Goal: Entertainment & Leisure: Consume media (video, audio)

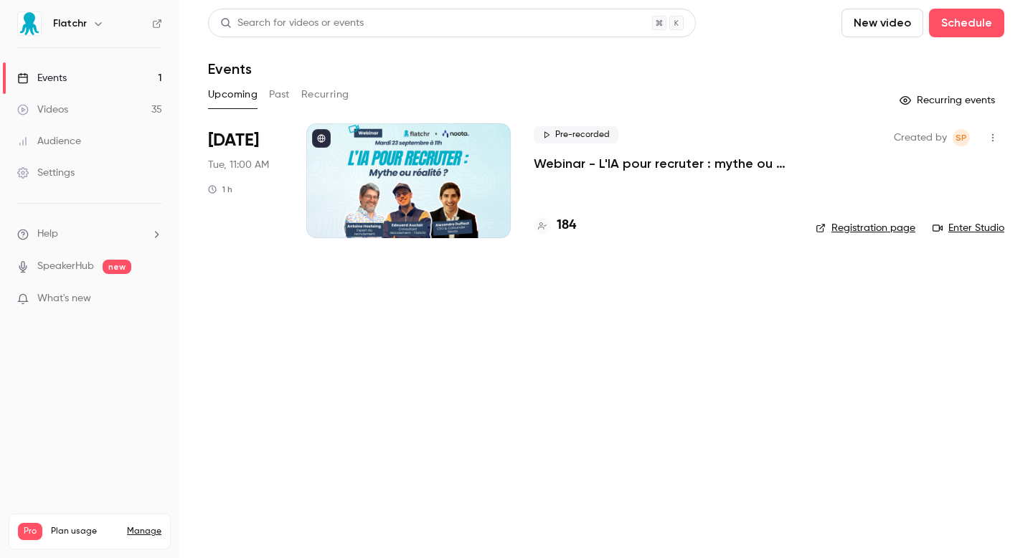
click at [498, 319] on main "Search for videos or events New video Schedule Events Upcoming Past Recurring R…" at bounding box center [605, 279] width 853 height 558
click at [86, 115] on link "Videos 35" at bounding box center [89, 110] width 179 height 32
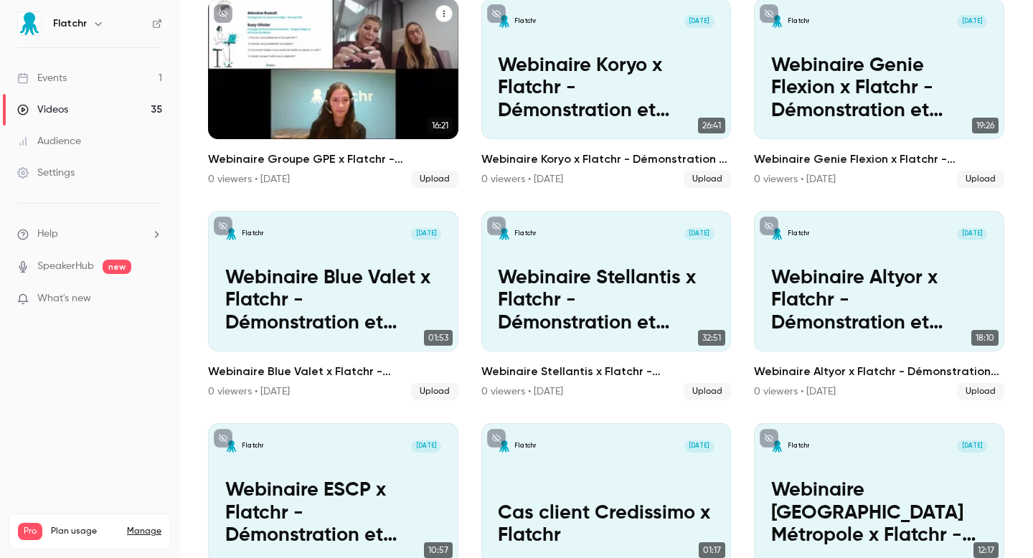
scroll to position [2108, 0]
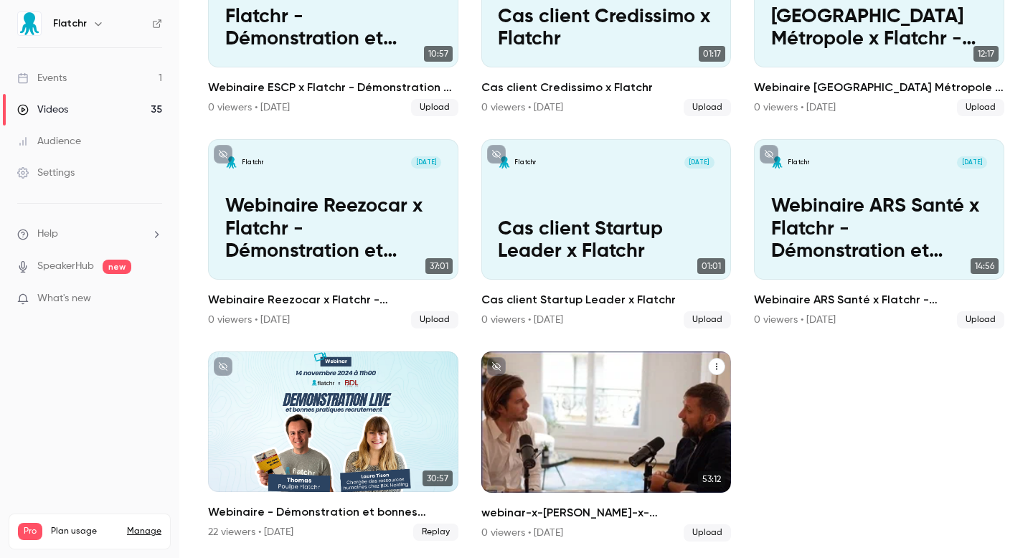
click at [645, 439] on div "webinar-x-nicolas-pasetti-x-valentin-konrad-le-ba-ba-sur-la-gestion-des-talents…" at bounding box center [606, 421] width 250 height 141
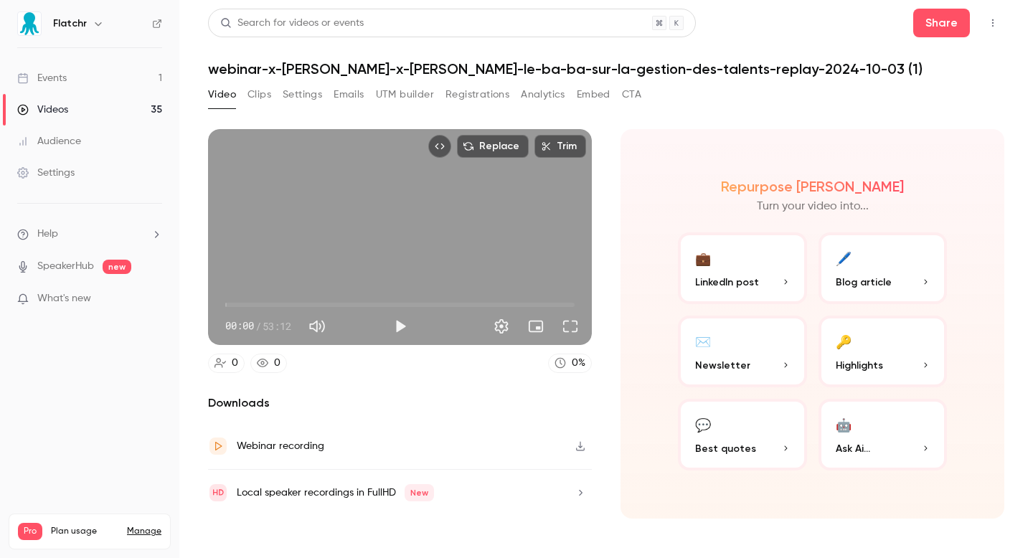
click at [577, 443] on icon "button" at bounding box center [579, 446] width 11 height 10
click at [564, 449] on div "Webinar recording" at bounding box center [400, 446] width 384 height 47
click at [110, 102] on link "Videos 35" at bounding box center [89, 110] width 179 height 32
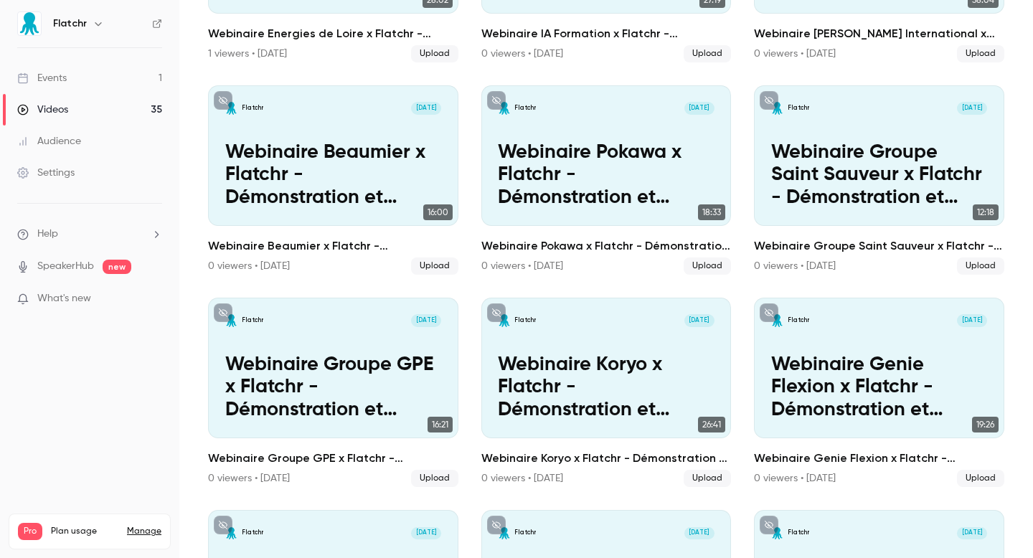
scroll to position [2108, 0]
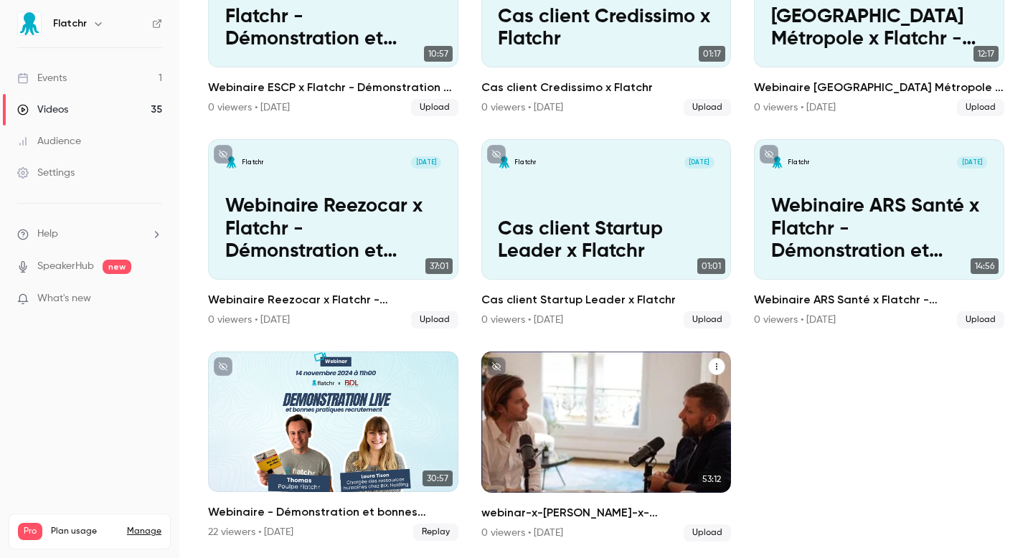
click at [615, 422] on div "webinar-x-nicolas-pasetti-x-valentin-konrad-le-ba-ba-sur-la-gestion-des-talents…" at bounding box center [606, 421] width 250 height 141
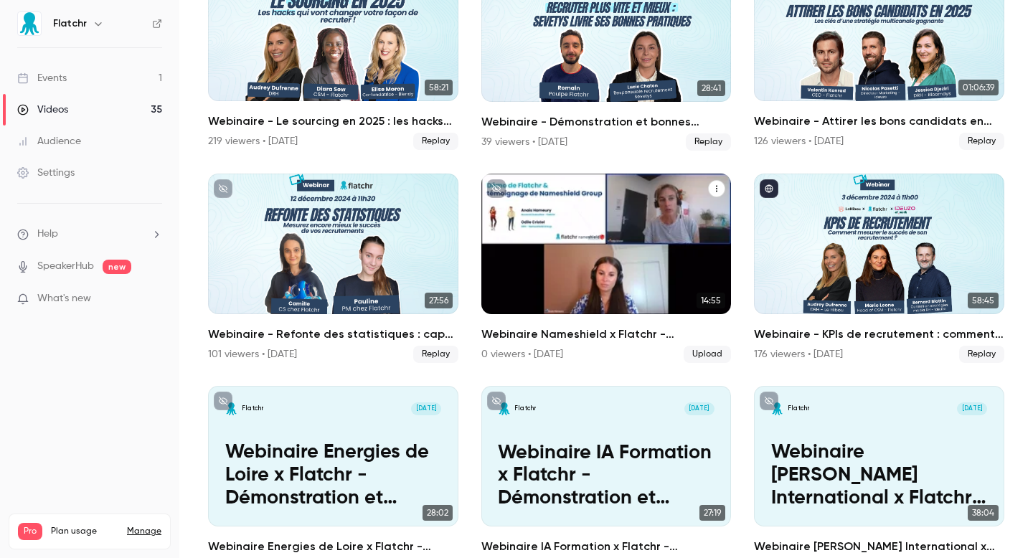
scroll to position [774, 0]
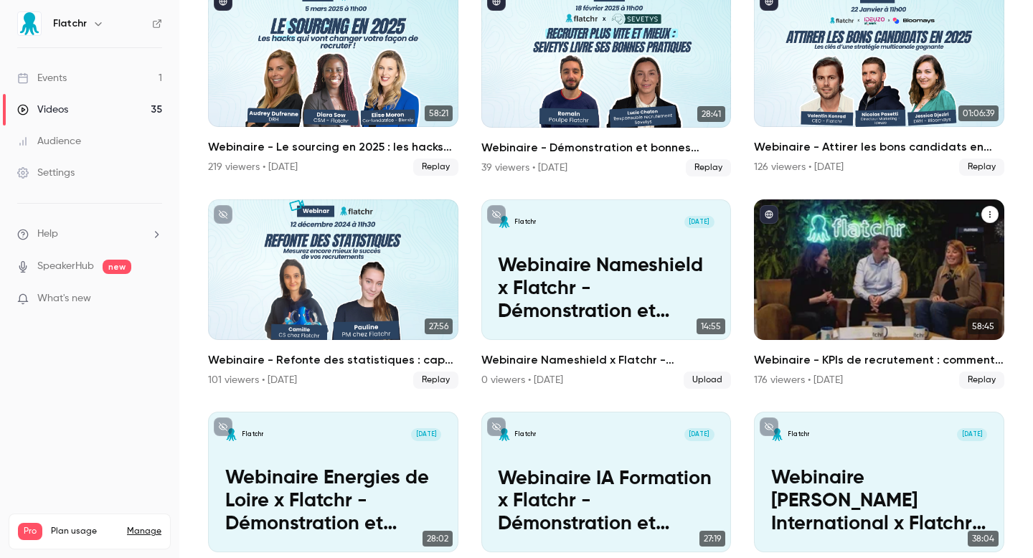
click at [938, 250] on div "Webinaire - KPIs de recrutement : comment mesurer le succès de son recrutement ?" at bounding box center [879, 269] width 250 height 141
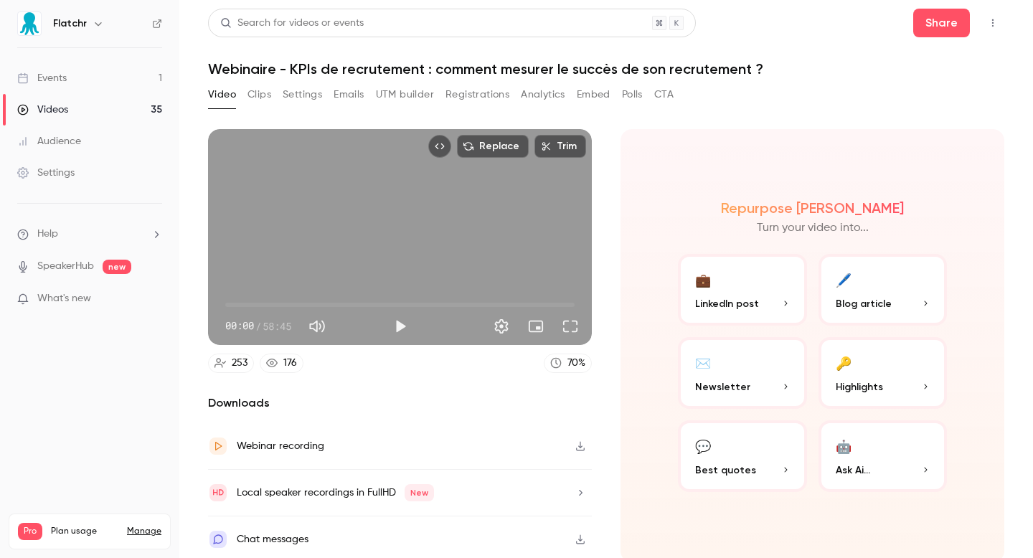
scroll to position [4, 0]
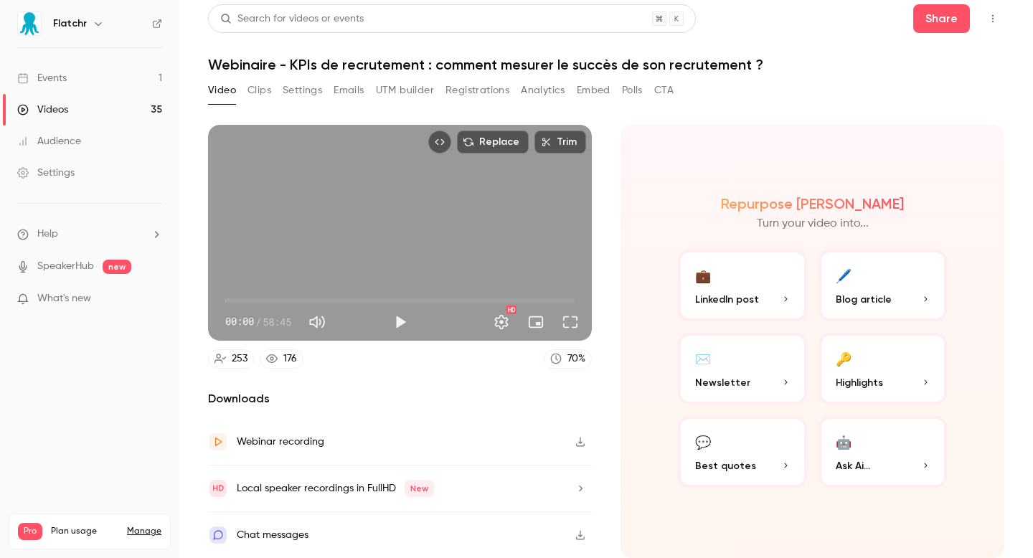
click at [580, 441] on icon "button" at bounding box center [579, 442] width 11 height 10
click at [479, 107] on div "Video Clips Settings Emails UTM builder Registrations Analytics Embed Polls CTA" at bounding box center [440, 93] width 465 height 29
click at [113, 120] on link "Videos 35" at bounding box center [89, 110] width 179 height 32
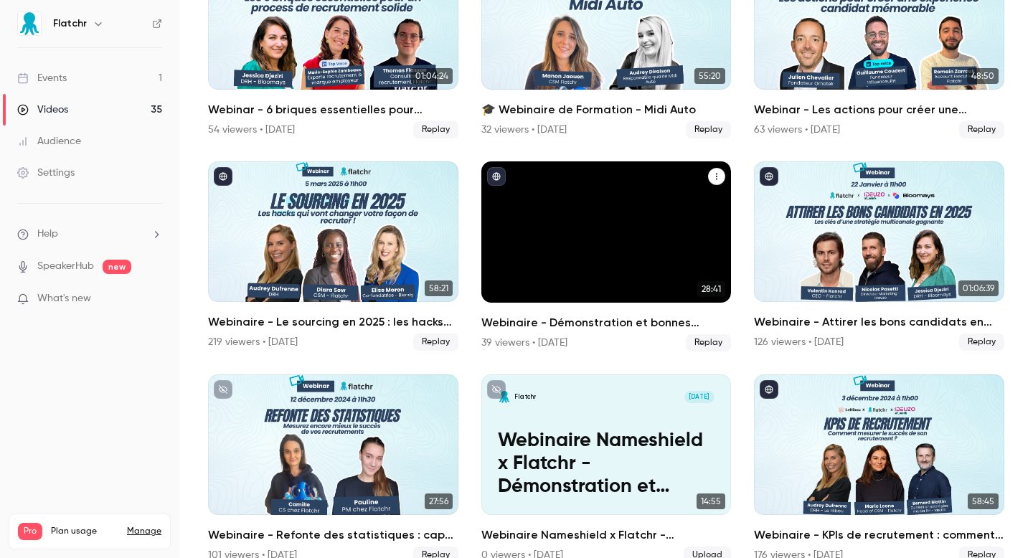
scroll to position [588, 0]
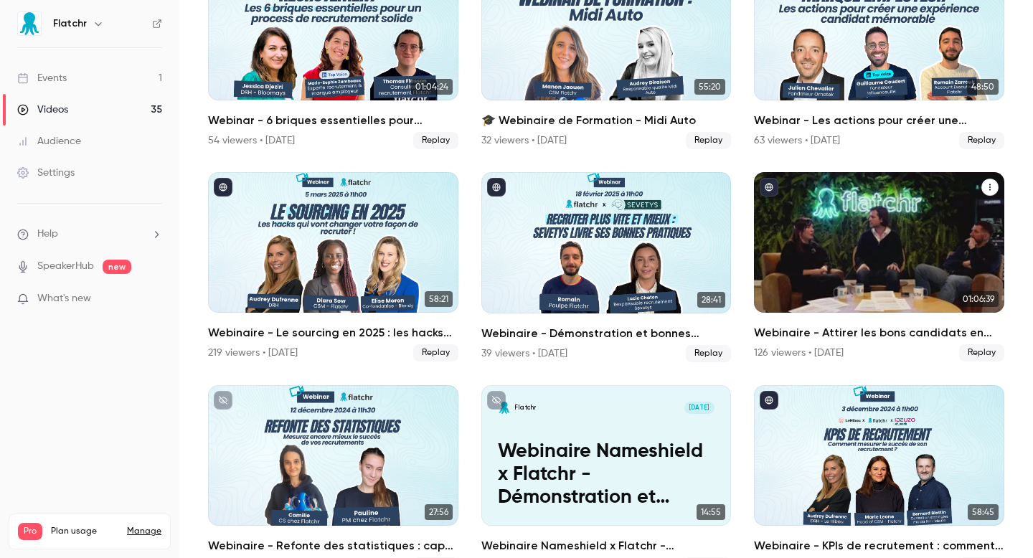
click at [988, 189] on icon "Webinaire - Attirer les bons candidats en 2025 : les clés d’une stratégie multi…" at bounding box center [989, 187] width 9 height 9
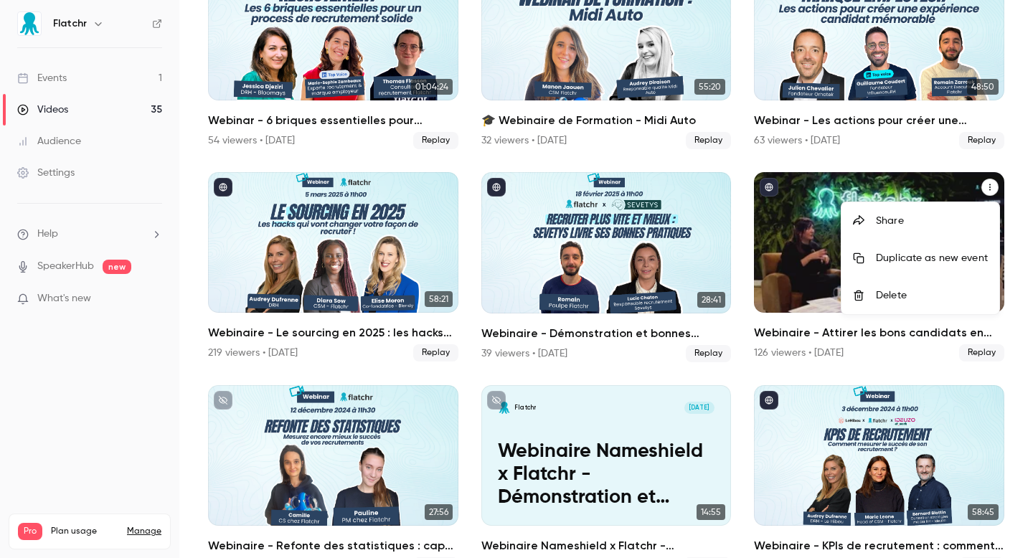
click at [823, 234] on div at bounding box center [516, 279] width 1033 height 558
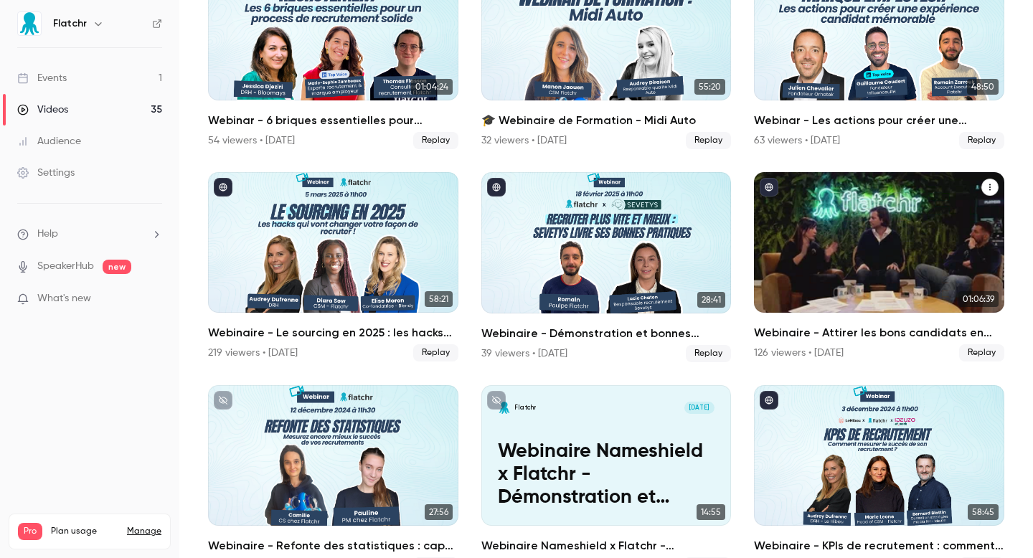
click at [812, 233] on div "Webinaire - Attirer les bons candidats en 2025 : les clés d’une stratégie multi…" at bounding box center [879, 242] width 250 height 141
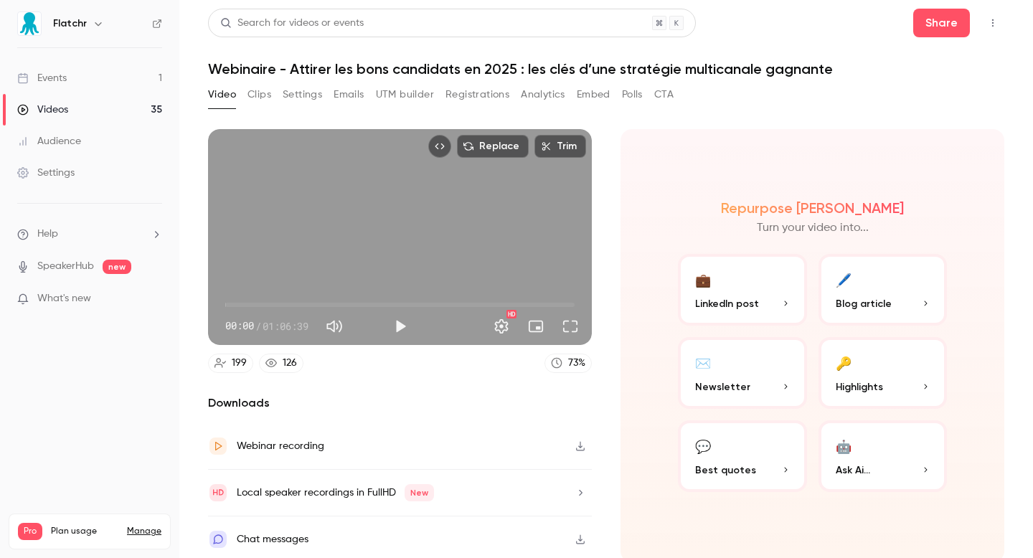
click at [580, 446] on icon "button" at bounding box center [580, 446] width 9 height 9
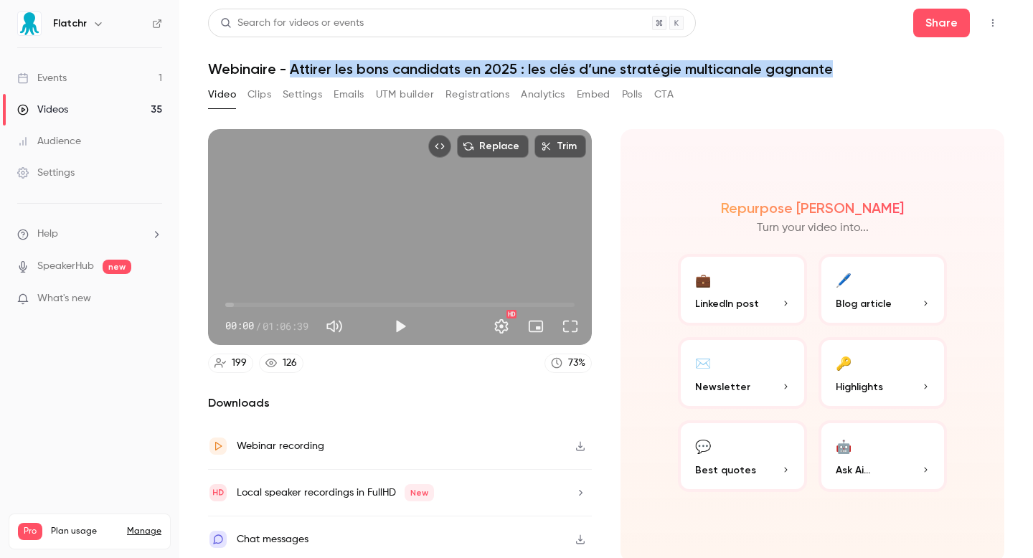
drag, startPoint x: 291, startPoint y: 67, endPoint x: 836, endPoint y: 67, distance: 544.4
click at [836, 67] on h1 "Webinaire - Attirer les bons candidats en 2025 : les clés d’une stratégie multi…" at bounding box center [606, 68] width 796 height 17
copy h1 "Attirer les bons candidats en 2025 : les clés d’une stratégie multicanale gagna…"
click at [85, 114] on link "Videos 35" at bounding box center [89, 110] width 179 height 32
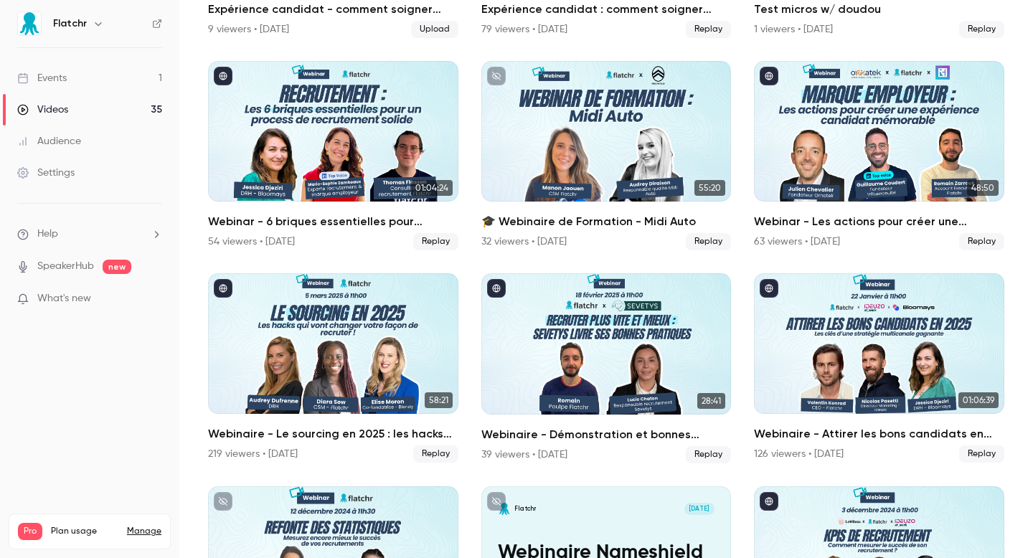
scroll to position [486, 0]
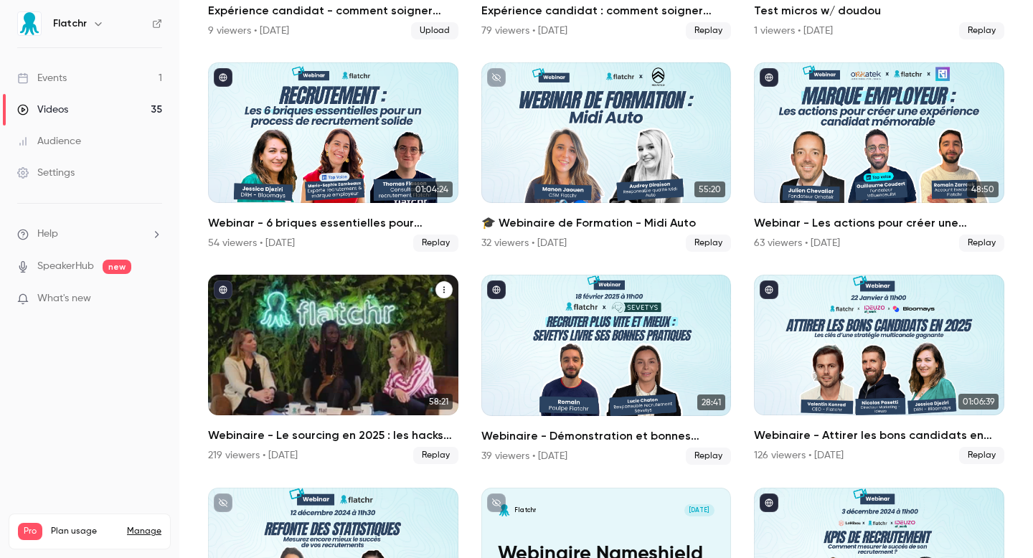
click at [445, 289] on icon "Webinaire - Le sourcing en 2025 : les hacks qui vont changer votre façon de rec…" at bounding box center [444, 289] width 9 height 9
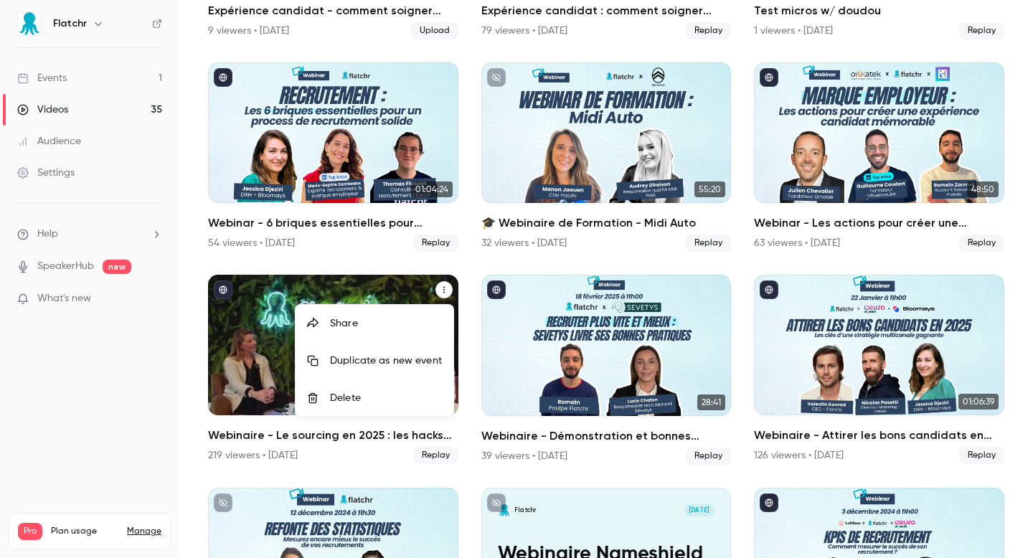
click at [314, 443] on div at bounding box center [516, 279] width 1033 height 558
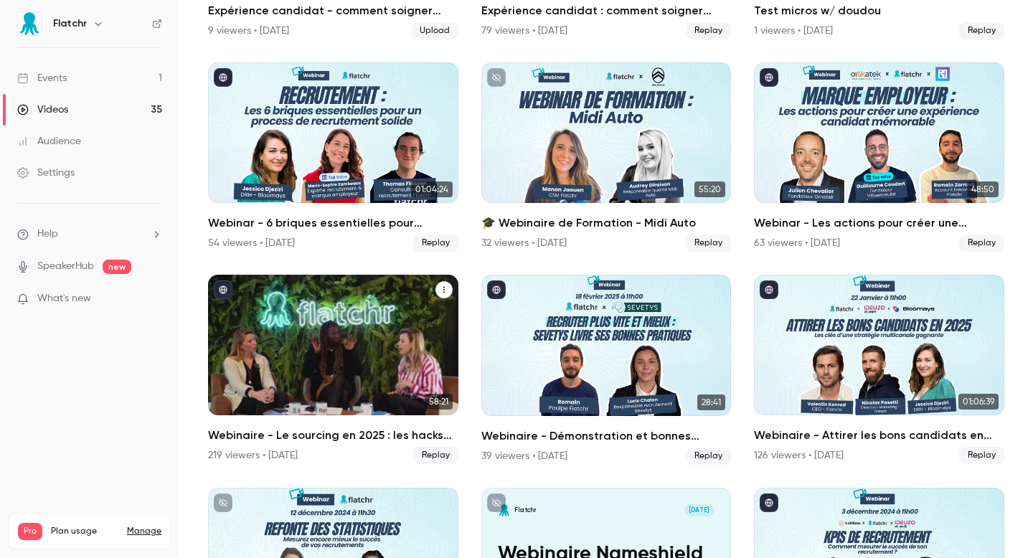
click at [265, 371] on div "Webinaire - Le sourcing en 2025 : les hacks qui vont changer votre façon de rec…" at bounding box center [333, 345] width 250 height 141
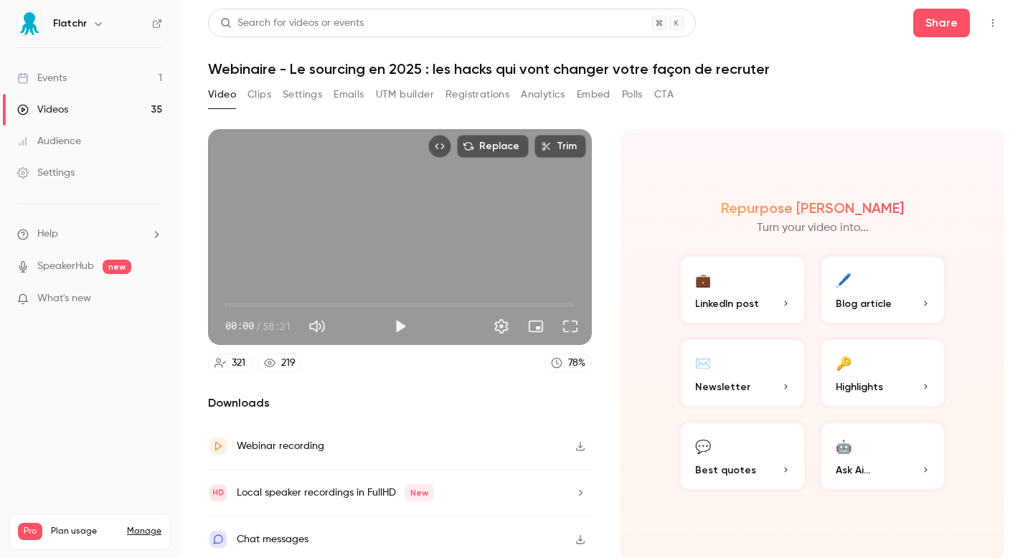
click at [583, 449] on icon "button" at bounding box center [579, 446] width 11 height 10
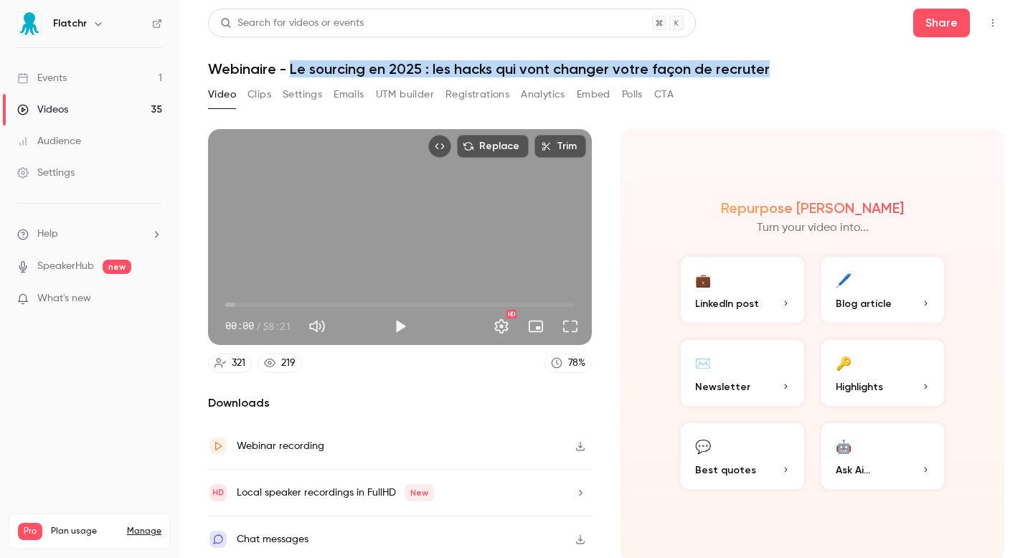
drag, startPoint x: 292, startPoint y: 68, endPoint x: 794, endPoint y: 74, distance: 502.1
click at [794, 74] on h1 "Webinaire - Le sourcing en 2025 : les hacks qui vont changer votre façon de rec…" at bounding box center [606, 68] width 796 height 17
copy h1 "Le sourcing en 2025 : les hacks qui vont changer votre façon de recruter"
click at [97, 99] on link "Videos 35" at bounding box center [89, 110] width 179 height 32
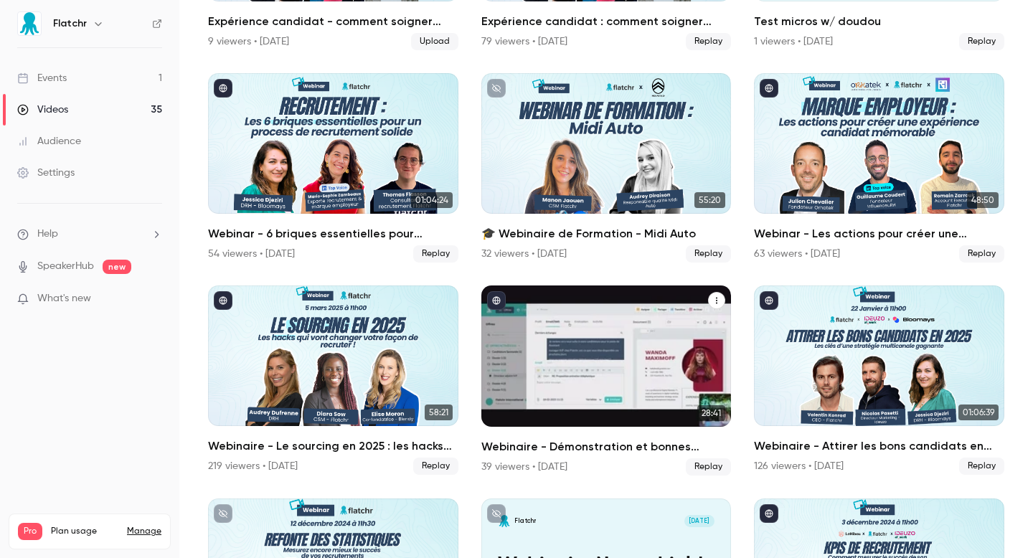
scroll to position [507, 0]
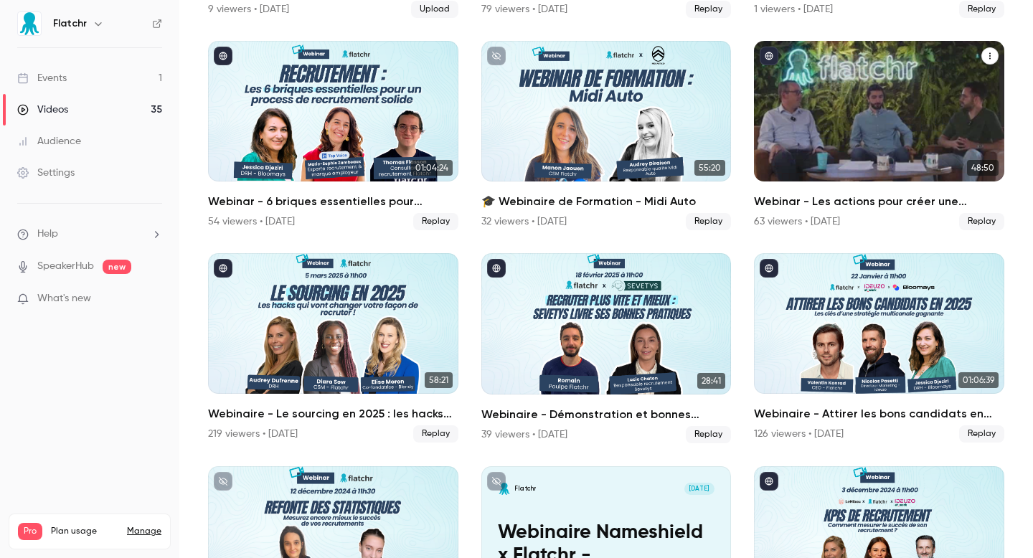
click at [859, 133] on div "Webinar - Les actions pour créer une expérience candidat qui renforce votre mar…" at bounding box center [879, 111] width 250 height 141
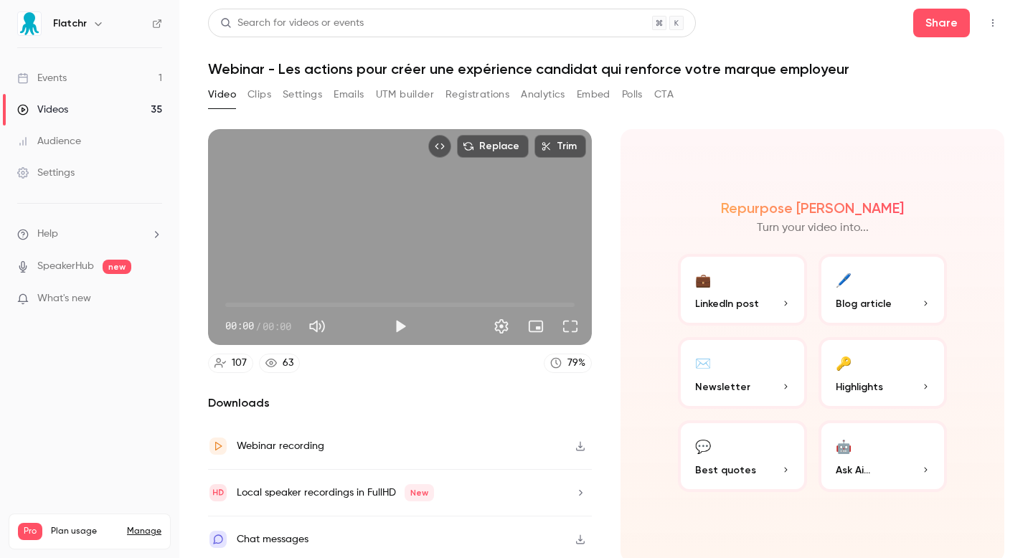
scroll to position [4, 0]
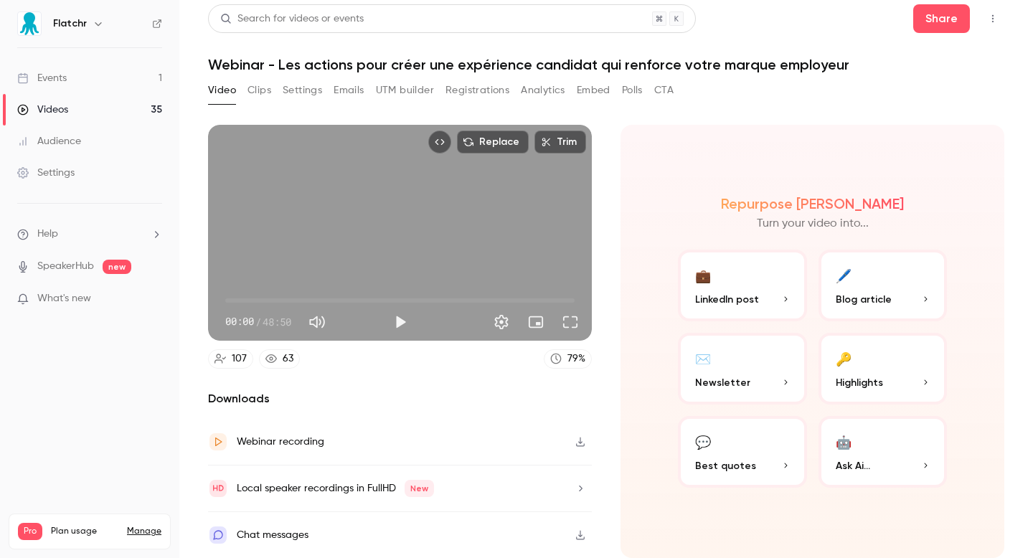
click at [578, 439] on icon "button" at bounding box center [579, 442] width 11 height 10
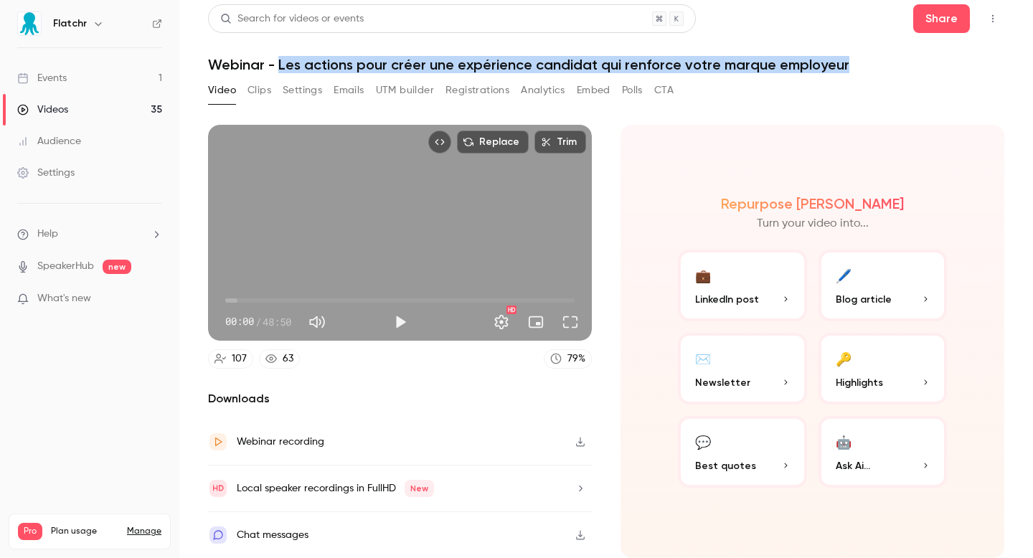
drag, startPoint x: 280, startPoint y: 65, endPoint x: 859, endPoint y: 65, distance: 579.5
click at [859, 65] on h1 "Webinar - Les actions pour créer une expérience candidat qui renforce votre mar…" at bounding box center [606, 64] width 796 height 17
copy h1 "Les actions pour créer une expérience candidat qui renforce votre marque employ…"
